Goal: Check status: Check status

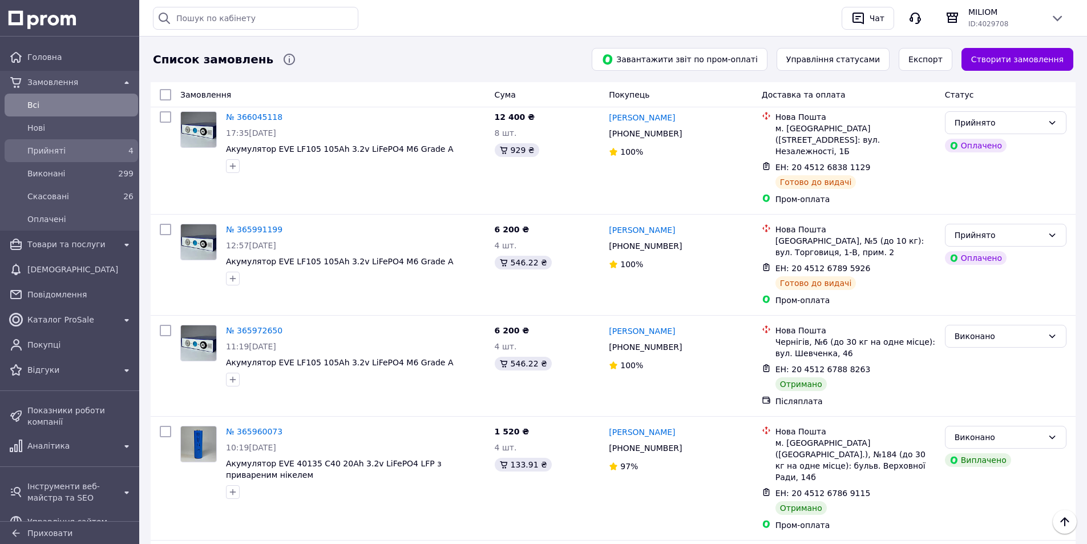
scroll to position [114, 0]
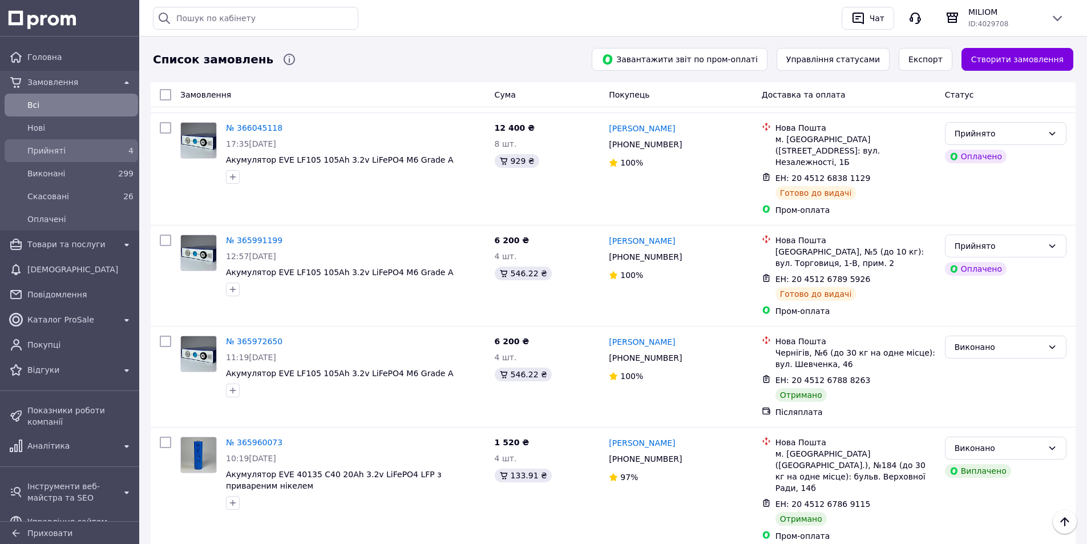
click at [51, 156] on span "Прийняті" at bounding box center [68, 150] width 83 height 11
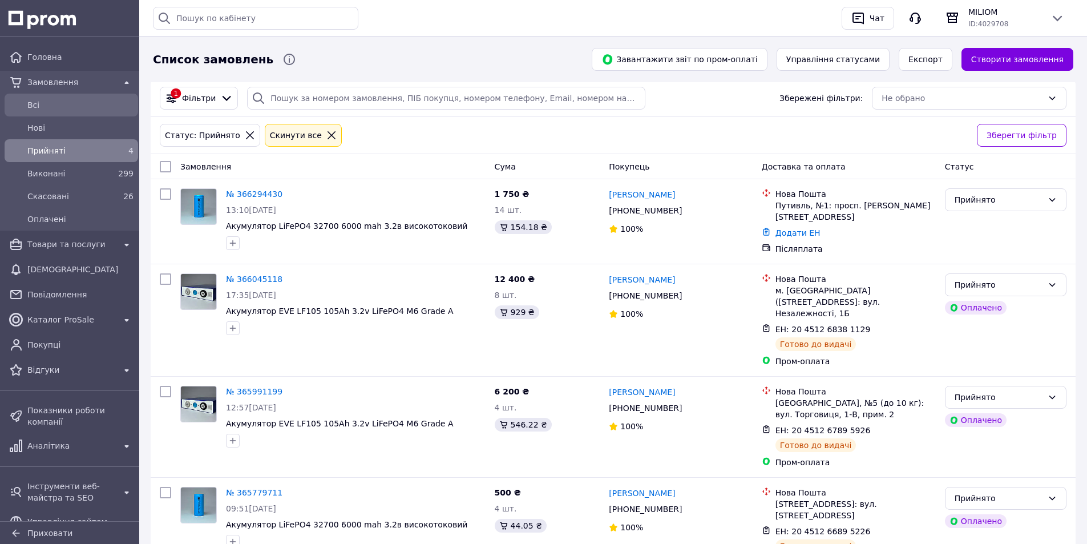
click at [48, 104] on span "Всi" at bounding box center [80, 104] width 106 height 11
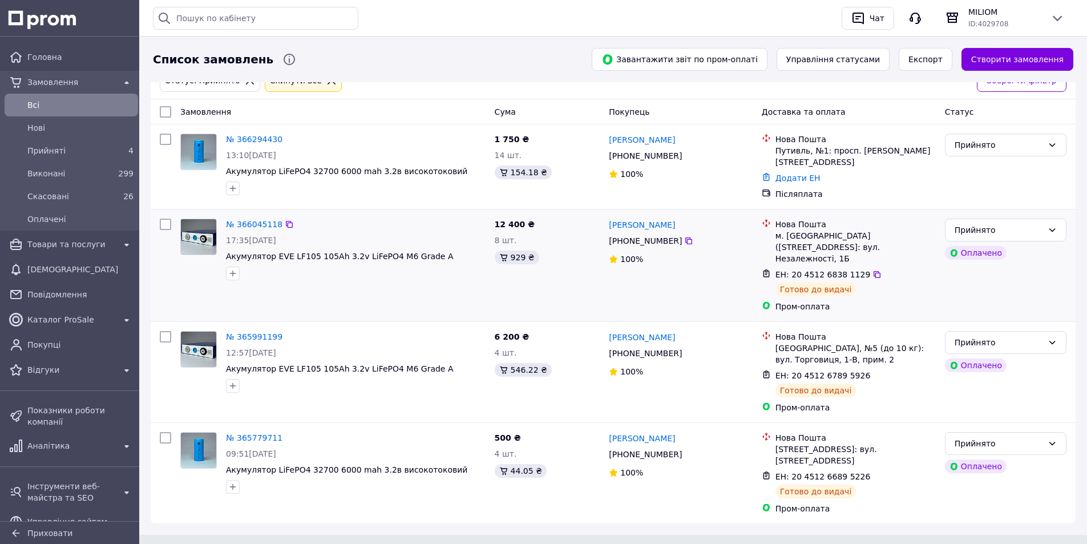
scroll to position [58, 0]
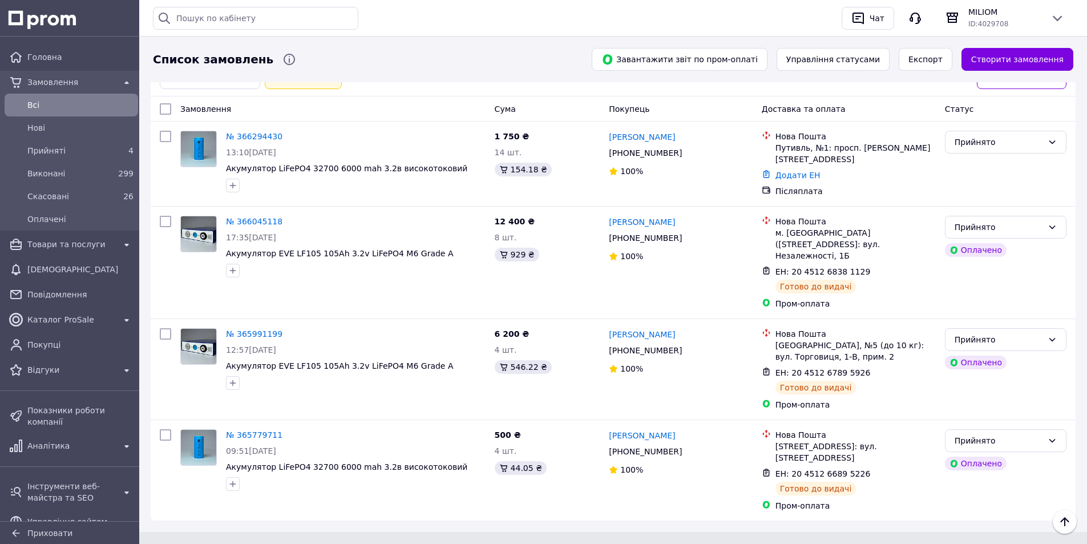
click at [46, 105] on span "Всi" at bounding box center [80, 104] width 106 height 11
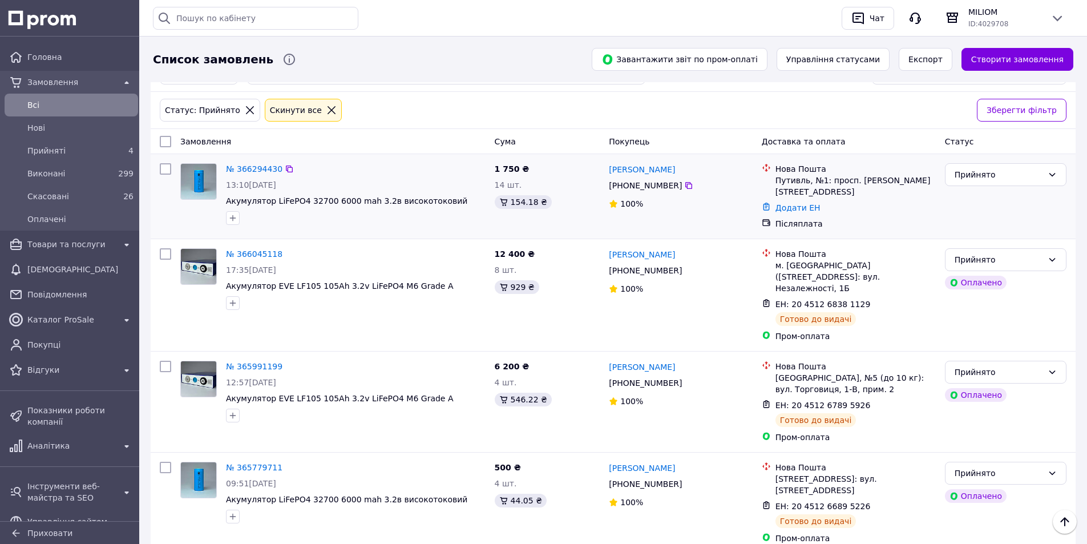
scroll to position [0, 0]
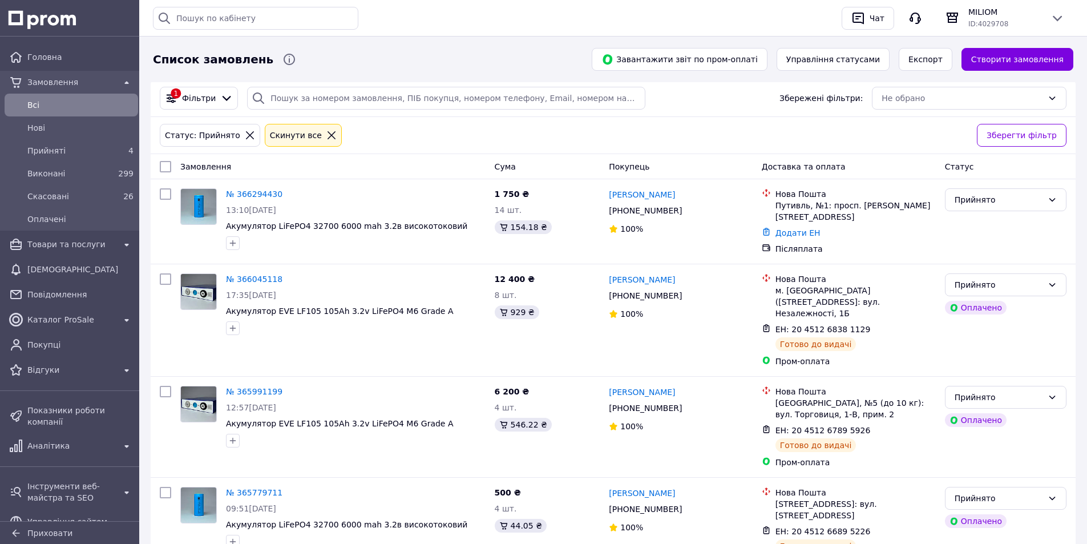
click at [246, 135] on icon at bounding box center [250, 135] width 8 height 8
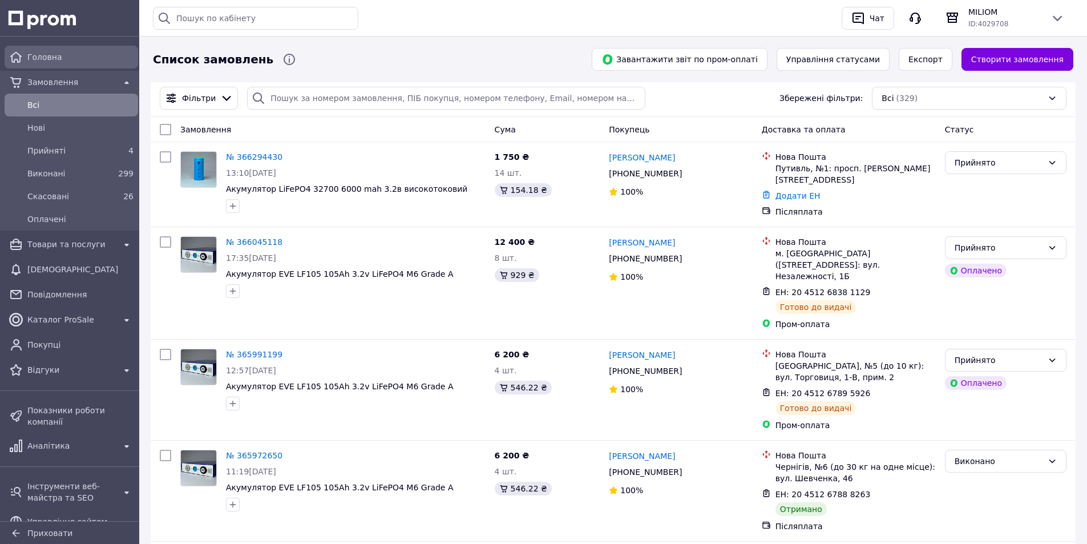
click at [65, 58] on span "Головна" at bounding box center [80, 56] width 106 height 11
